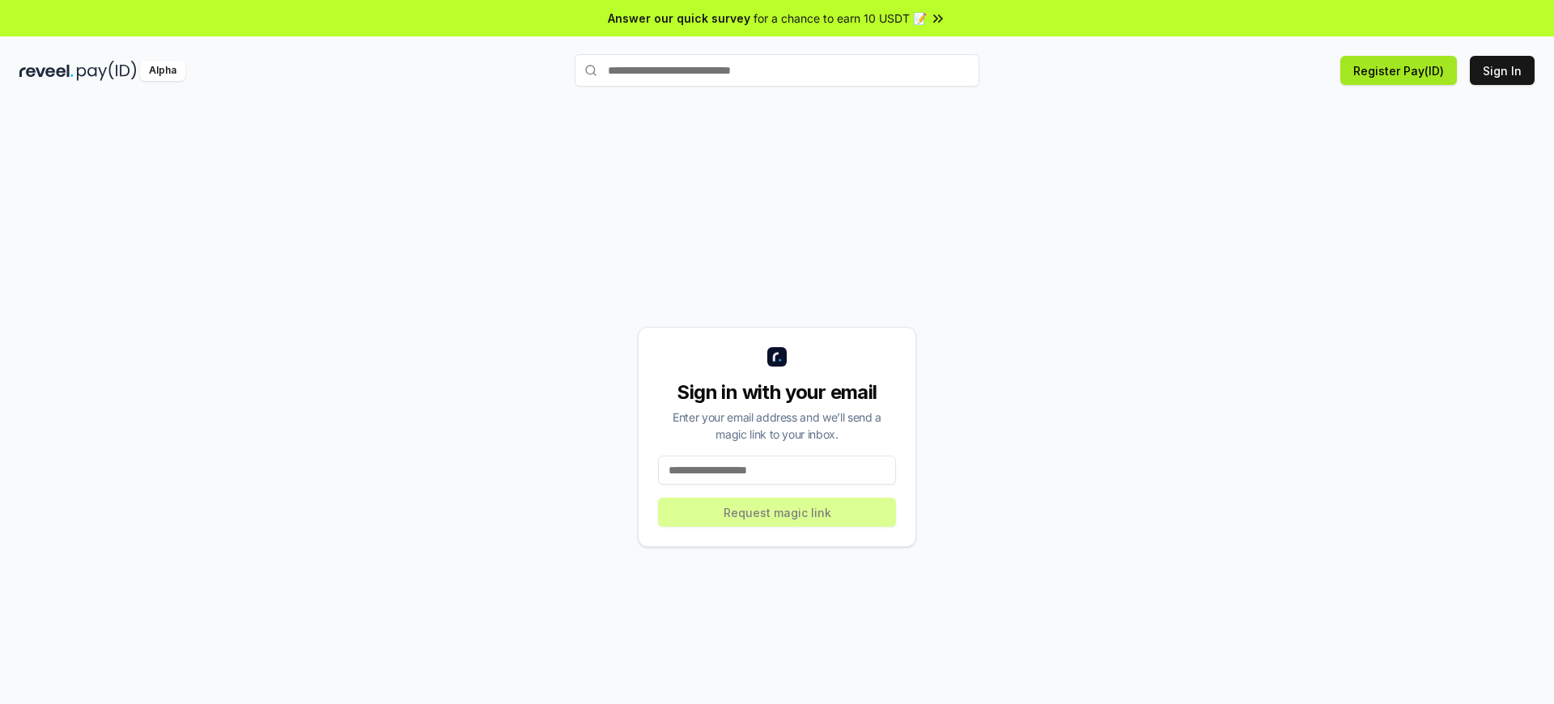
click at [1402, 70] on button "Register Pay(ID)" at bounding box center [1399, 70] width 117 height 29
click at [1503, 70] on button "Sign In" at bounding box center [1502, 70] width 65 height 29
click at [1402, 70] on button "Register Pay(ID)" at bounding box center [1399, 70] width 117 height 29
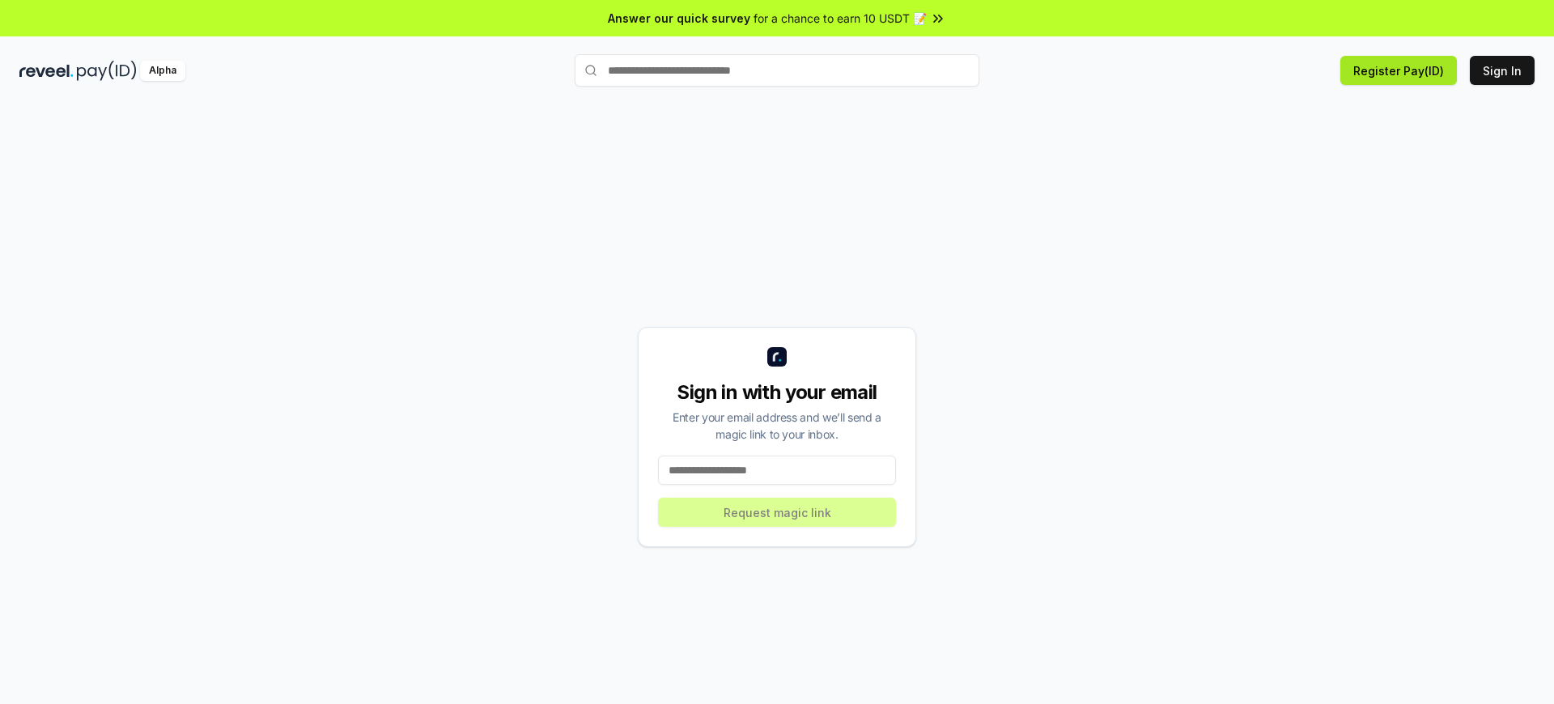
click at [1402, 70] on button "Register Pay(ID)" at bounding box center [1399, 70] width 117 height 29
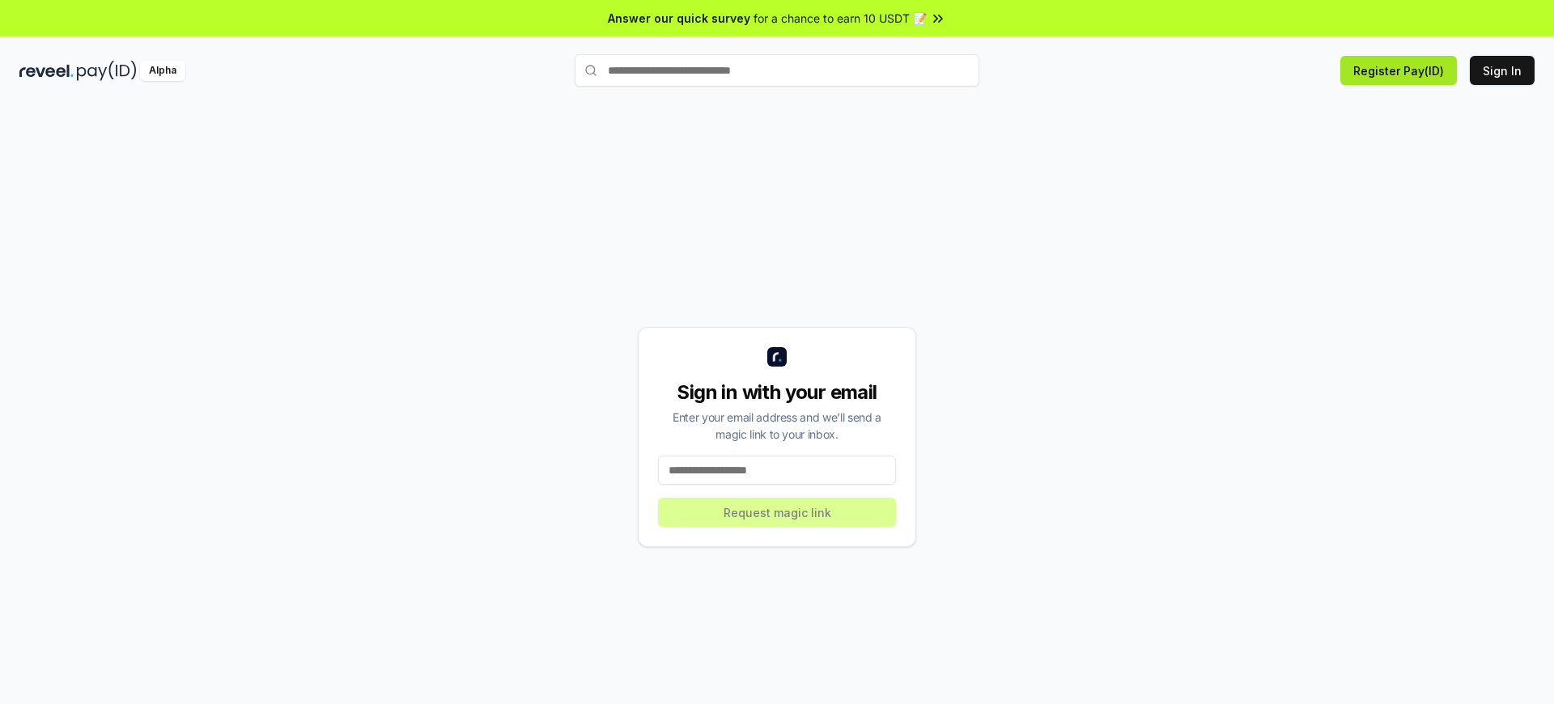
click at [1402, 70] on button "Register Pay(ID)" at bounding box center [1399, 70] width 117 height 29
click at [1503, 70] on button "Sign In" at bounding box center [1502, 70] width 65 height 29
